Goal: Communication & Community: Answer question/provide support

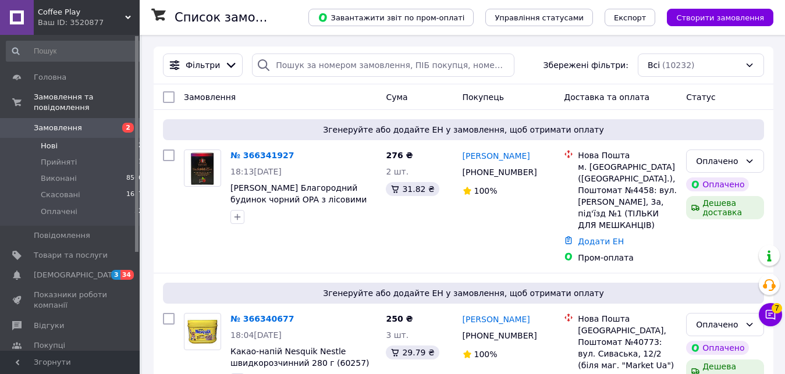
click at [112, 138] on li "Нові 2" at bounding box center [75, 146] width 150 height 16
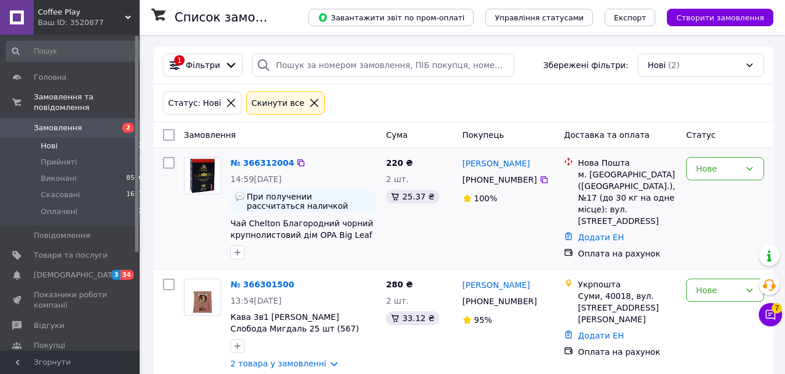
drag, startPoint x: 728, startPoint y: 177, endPoint x: 717, endPoint y: 182, distance: 12.0
click at [715, 177] on div "Нове" at bounding box center [725, 168] width 78 height 23
click at [713, 192] on li "Прийнято" at bounding box center [725, 194] width 77 height 21
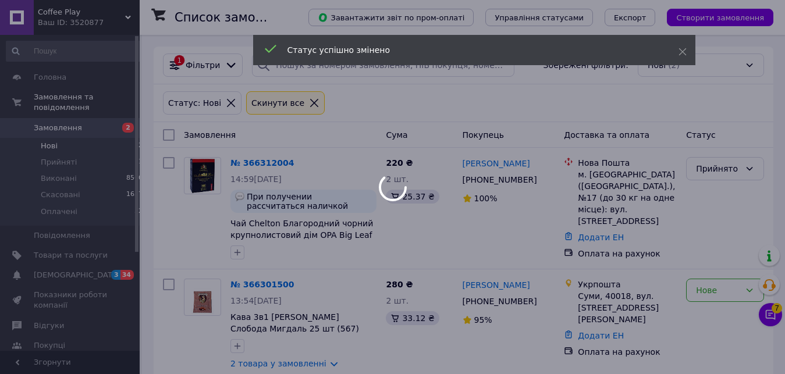
click at [715, 289] on div at bounding box center [392, 187] width 785 height 374
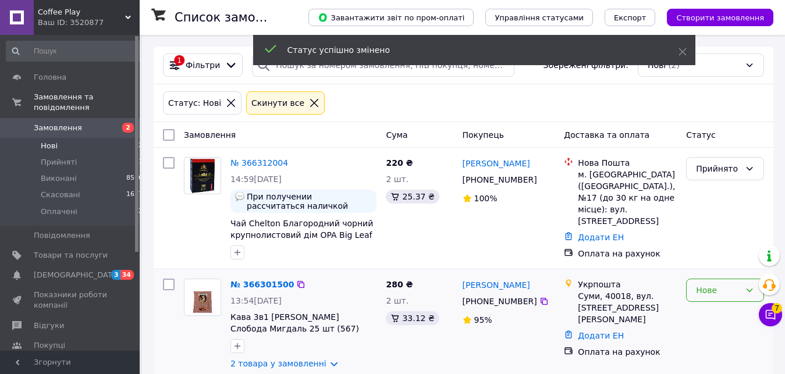
click at [709, 296] on div "Нове" at bounding box center [718, 290] width 44 height 13
drag, startPoint x: 731, startPoint y: 203, endPoint x: 726, endPoint y: 209, distance: 7.8
click at [715, 202] on li "Прийнято" at bounding box center [725, 203] width 77 height 21
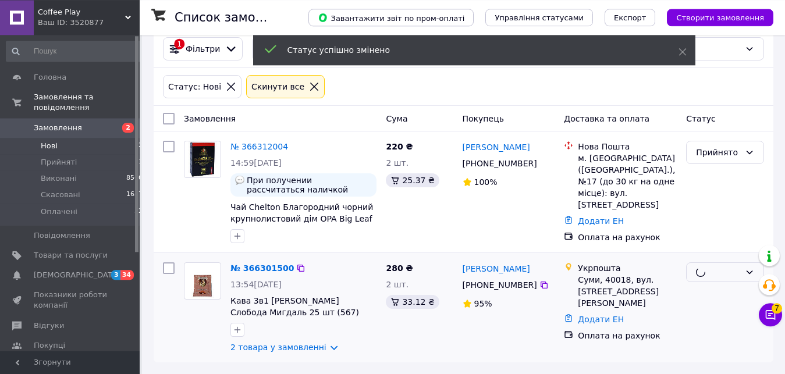
scroll to position [17, 0]
click at [55, 270] on span "[DEMOGRAPHIC_DATA]" at bounding box center [77, 275] width 86 height 10
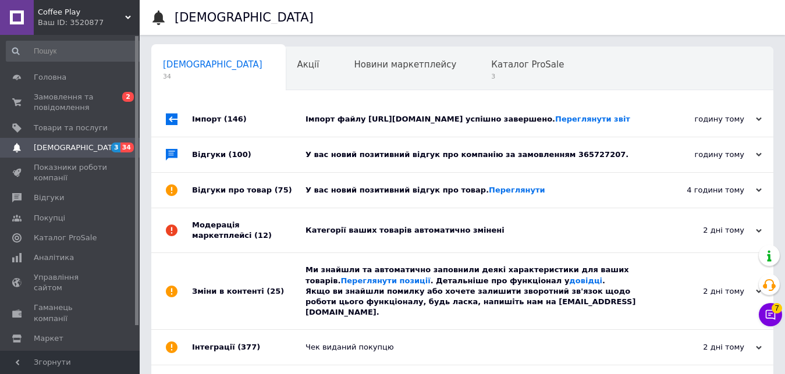
click at [437, 137] on div "Імпорт файлу https://filizhanka.com/upload/prom.xml успішно завершено. Переглян…" at bounding box center [475, 119] width 340 height 35
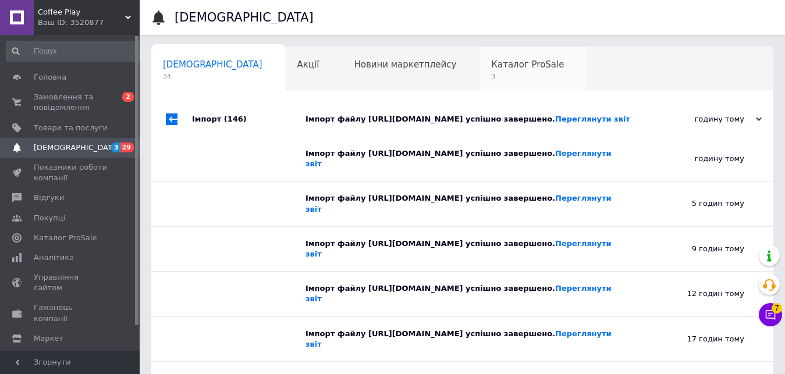
click at [479, 85] on div "Каталог ProSale 3" at bounding box center [533, 69] width 108 height 44
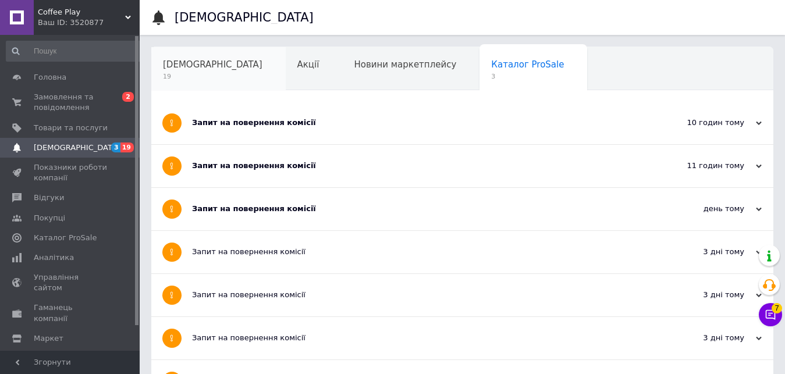
click at [196, 79] on span "19" at bounding box center [212, 76] width 99 height 9
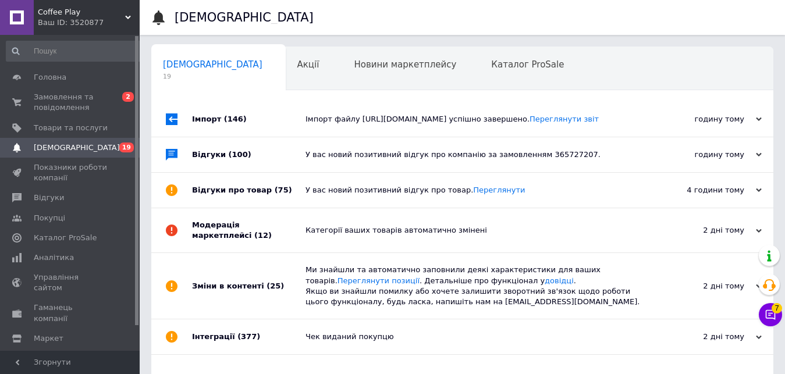
click at [441, 150] on div "У вас новий позитивний відгук про компанію за замовленням 365727207." at bounding box center [475, 154] width 340 height 35
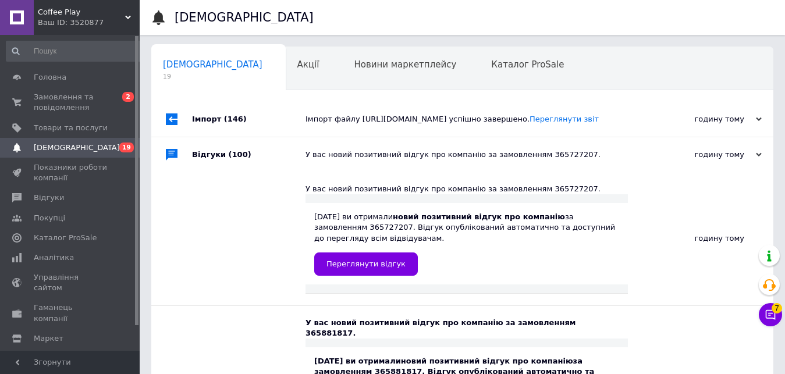
click at [441, 126] on div "Імпорт файлу https://filizhanka.com/upload/prom.xml успішно завершено. Переглян…" at bounding box center [475, 119] width 340 height 35
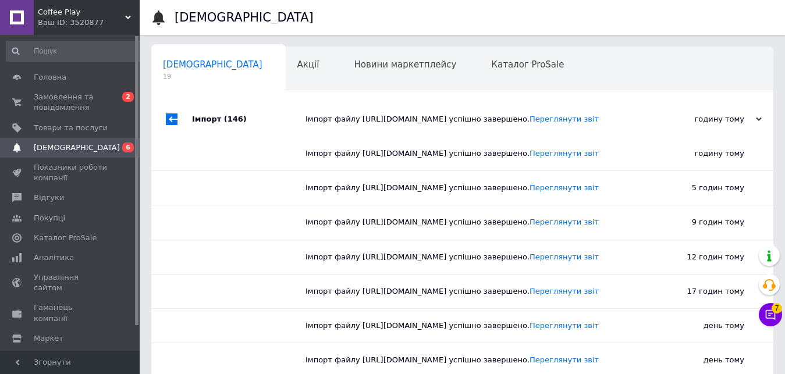
click at [215, 63] on div "Сповіщення 19" at bounding box center [218, 69] width 134 height 44
click at [46, 158] on link "Показники роботи компанії" at bounding box center [75, 173] width 150 height 30
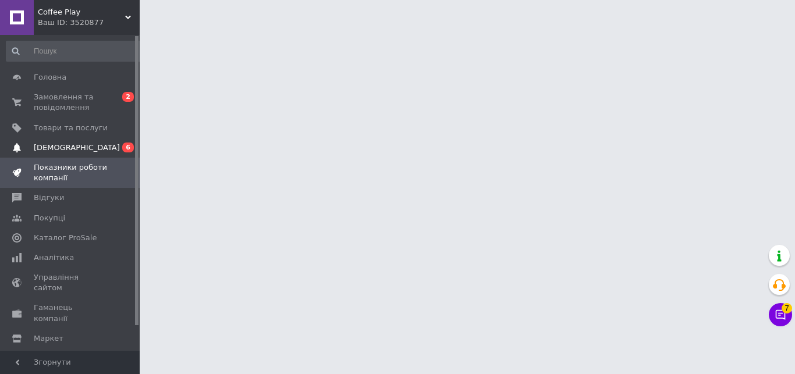
click at [90, 149] on span "[DEMOGRAPHIC_DATA]" at bounding box center [71, 148] width 74 height 10
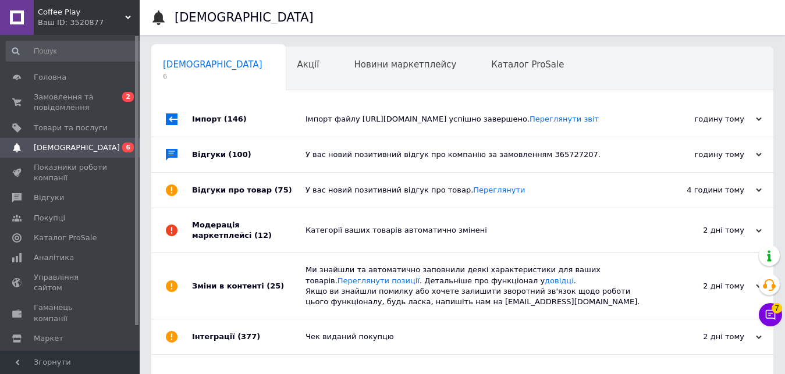
click at [403, 301] on div "Ми знайшли та автоматично заповнили деякі характеристики для ваших товарів. Пер…" at bounding box center [475, 286] width 340 height 42
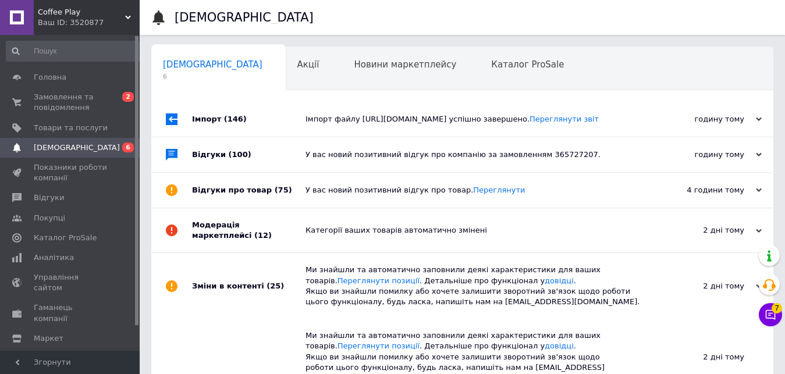
click at [332, 235] on div "Категорії ваших товарів автоматично змінені" at bounding box center [475, 230] width 340 height 10
click at [321, 184] on div "У вас новий позитивний відгук про товар. Переглянути" at bounding box center [475, 190] width 340 height 35
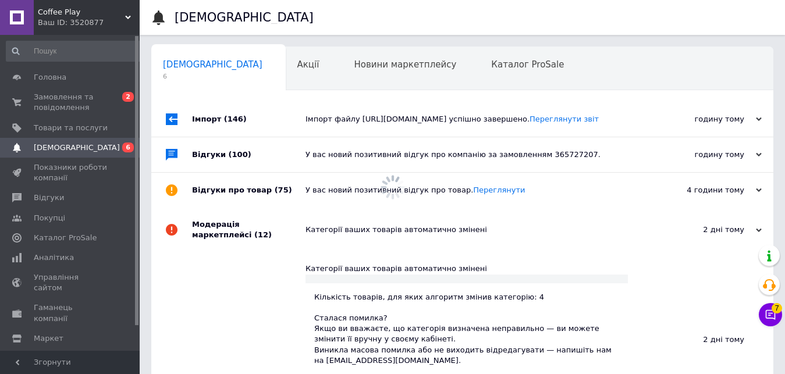
drag, startPoint x: 314, startPoint y: 151, endPoint x: 317, endPoint y: 118, distance: 33.3
click at [314, 150] on div "У вас новий позитивний відгук про компанію за замовленням 365727207." at bounding box center [475, 154] width 340 height 35
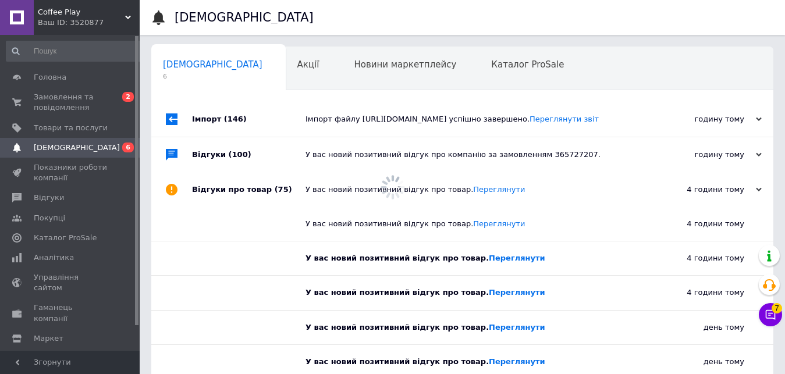
click at [317, 118] on div "Імпорт файлу https://filizhanka.com/upload/prom.xml успішно завершено. Переглян…" at bounding box center [475, 119] width 340 height 10
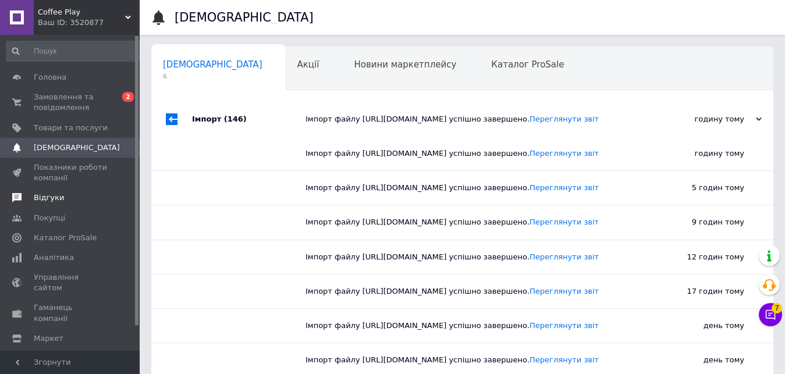
click at [79, 196] on span "Відгуки" at bounding box center [71, 198] width 74 height 10
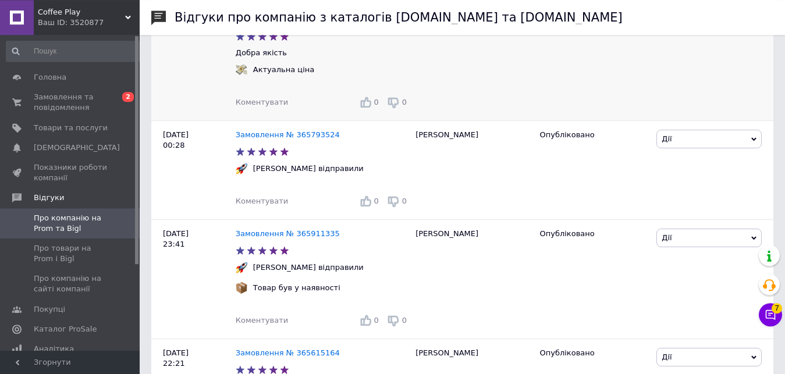
scroll to position [534, 0]
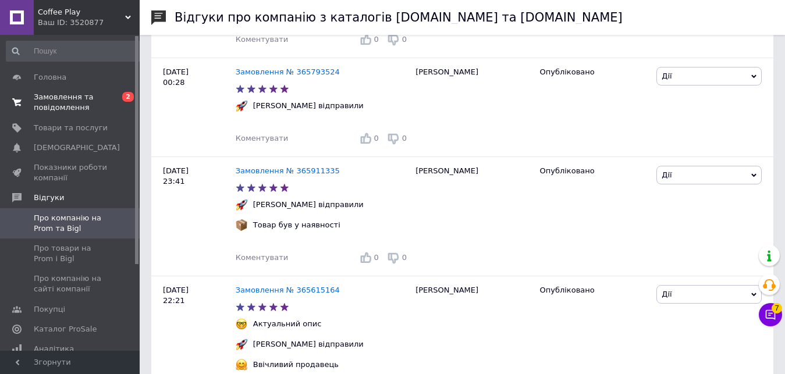
click at [81, 103] on span "Замовлення та повідомлення" at bounding box center [71, 102] width 74 height 21
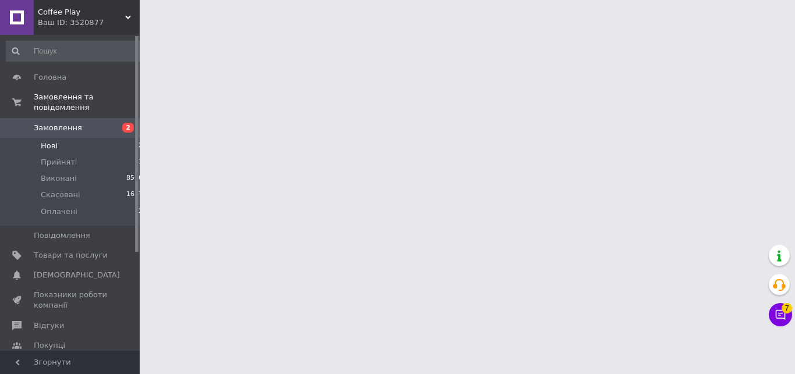
click at [99, 138] on li "Нові 2" at bounding box center [75, 146] width 150 height 16
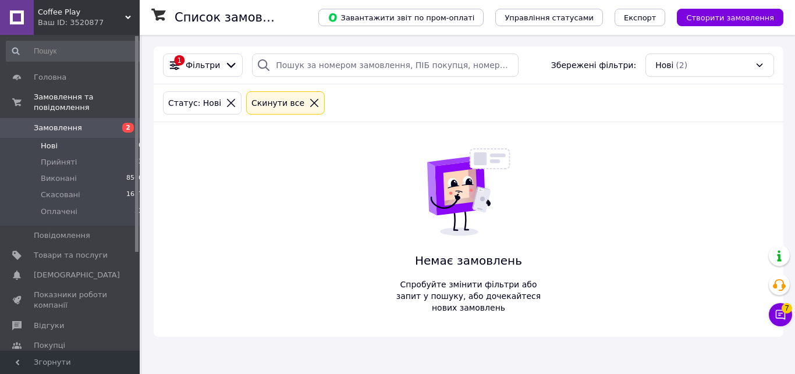
click at [112, 138] on li "Нові 0" at bounding box center [75, 146] width 150 height 16
click at [117, 139] on li "Нові 0" at bounding box center [75, 146] width 150 height 16
click at [121, 154] on li "Прийняті 3" at bounding box center [75, 162] width 150 height 16
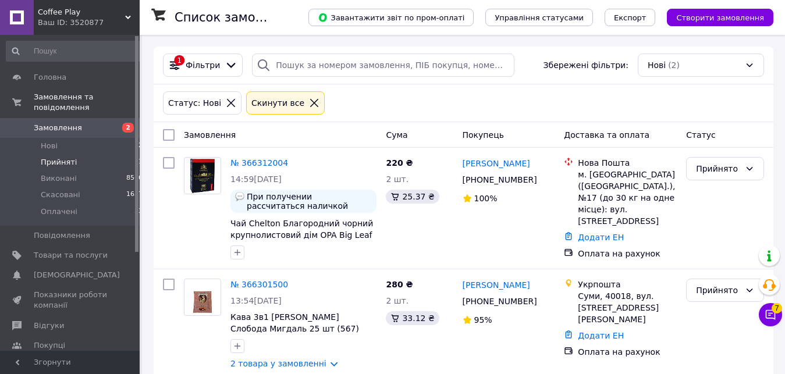
click at [78, 154] on li "Прийняті 1" at bounding box center [75, 162] width 150 height 16
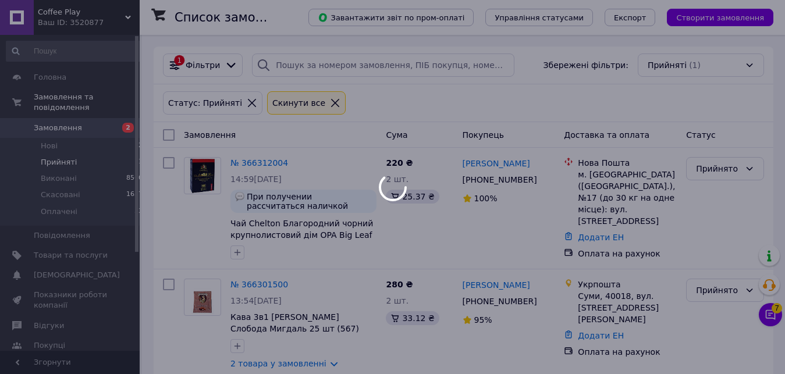
click at [75, 140] on div at bounding box center [392, 187] width 785 height 374
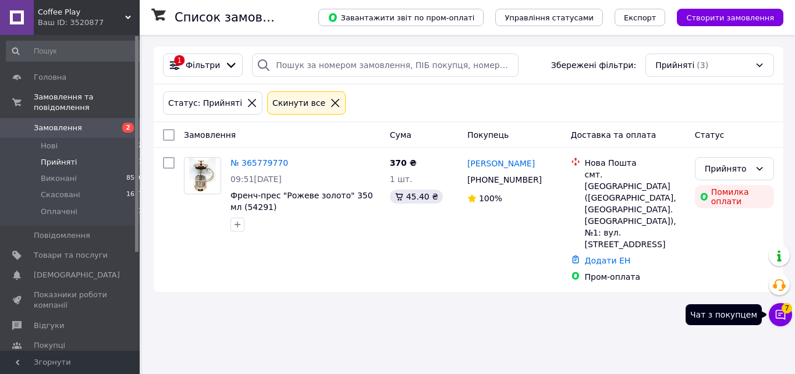
click at [788, 314] on button "Чат з покупцем 7" at bounding box center [780, 314] width 23 height 23
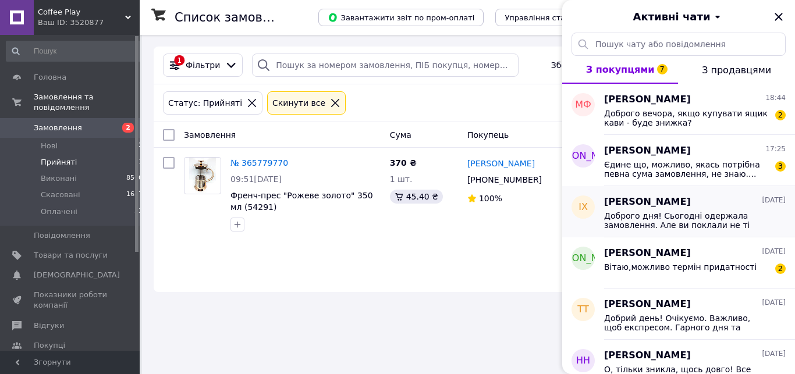
click at [720, 222] on span "Доброго дня! Сьогодні одержала замовлення. Але ви поклали не ті цукерки, що я к…" at bounding box center [686, 220] width 165 height 19
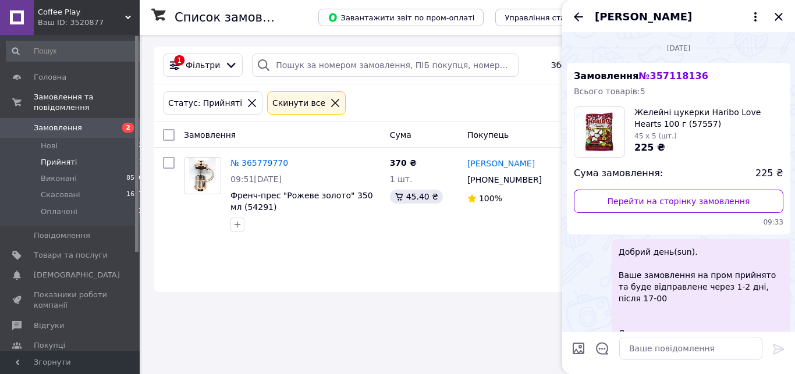
scroll to position [1032, 0]
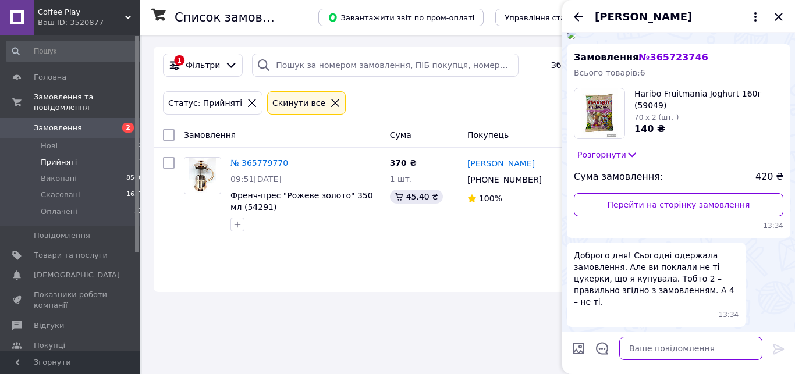
click at [699, 337] on textarea at bounding box center [690, 348] width 143 height 23
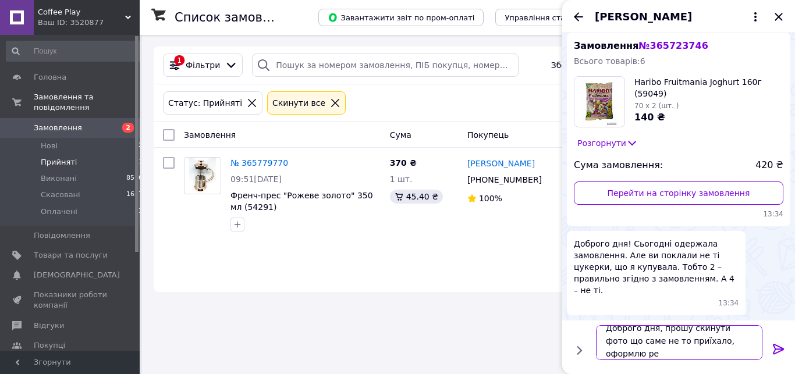
scroll to position [1, 0]
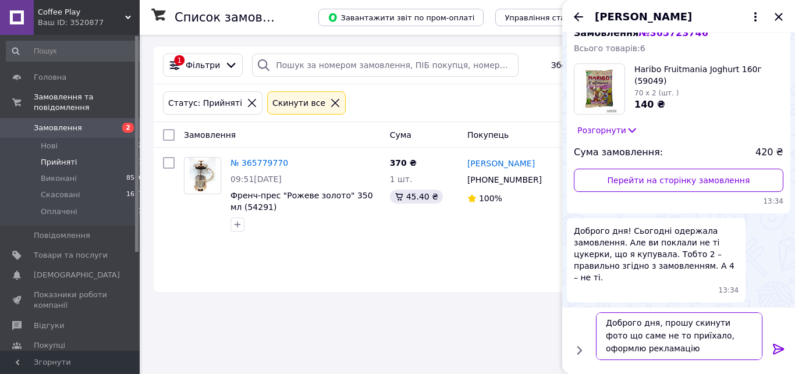
click at [665, 334] on textarea "Доброго дня, прошу скинути фото що саме не то приїхало, оформлю рекламацію" at bounding box center [679, 336] width 166 height 48
drag, startPoint x: 636, startPoint y: 337, endPoint x: 656, endPoint y: 336, distance: 20.4
click at [656, 336] on textarea "Доброго дня, прошу скинути фото що саме не то приїхало, оформлю рекламацію" at bounding box center [679, 336] width 166 height 48
drag, startPoint x: 634, startPoint y: 347, endPoint x: 627, endPoint y: 342, distance: 9.2
click at [634, 347] on textarea "Доброго дня, прошу скинути фото що саме не то приїхало, оформлю рекламацію" at bounding box center [679, 336] width 166 height 48
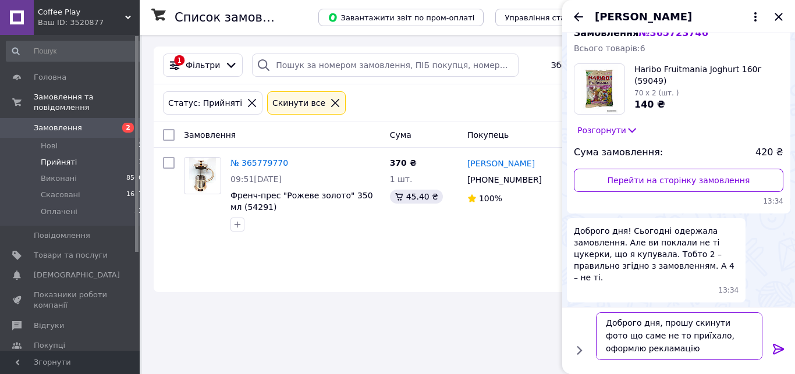
drag, startPoint x: 625, startPoint y: 340, endPoint x: 713, endPoint y: 331, distance: 88.4
click at [713, 331] on textarea "Доброго дня, прошу скинути фото що саме не то приїхало, оформлю рекламацію" at bounding box center [679, 336] width 166 height 48
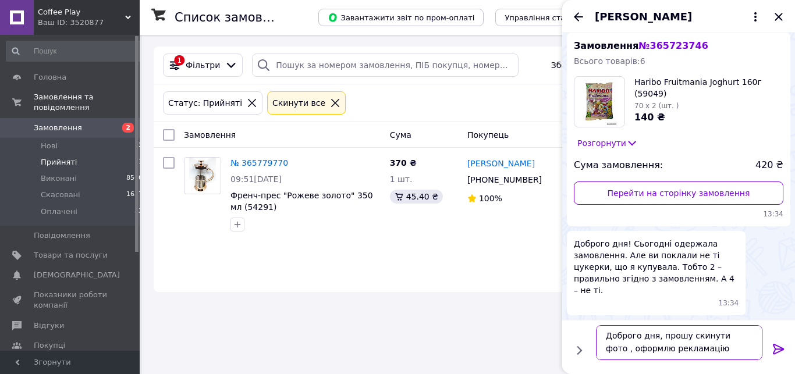
scroll to position [0, 0]
type textarea "Доброго дня, прошу скинути фото, оформлю рекламацію"
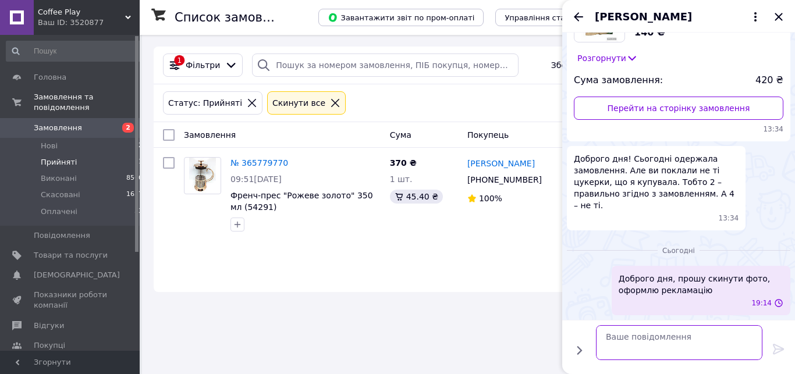
scroll to position [1117, 0]
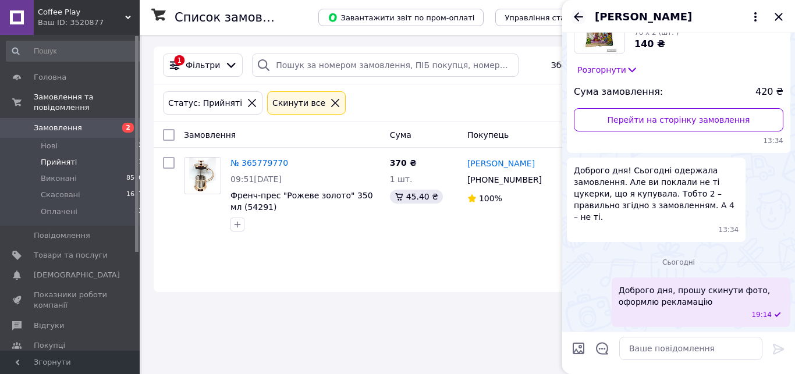
click at [575, 21] on icon "Назад" at bounding box center [578, 17] width 14 height 14
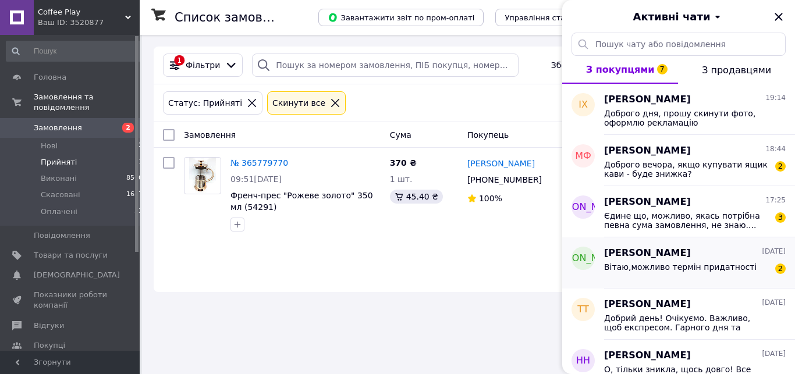
scroll to position [133, 0]
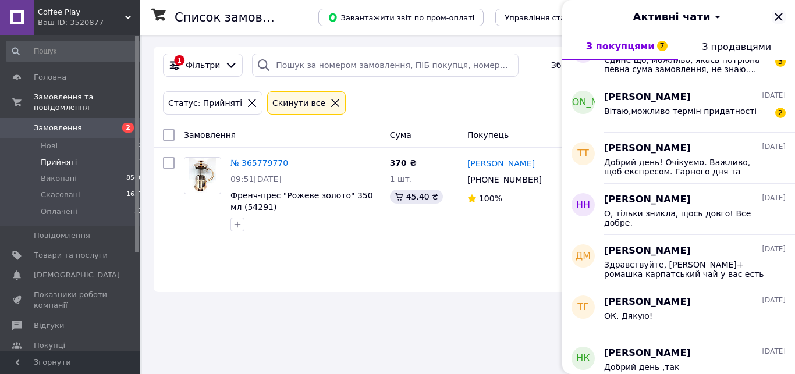
drag, startPoint x: 779, startPoint y: 18, endPoint x: 469, endPoint y: 154, distance: 337.9
click at [779, 18] on icon "Закрити" at bounding box center [779, 17] width 14 height 14
